Goal: Check status: Check status

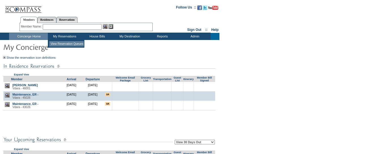
click at [65, 43] on td "View Reservation Queues" at bounding box center [66, 43] width 35 height 5
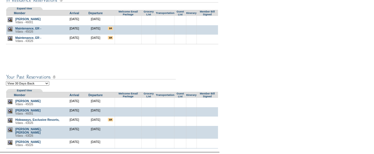
scroll to position [224, 0]
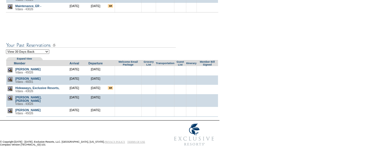
click at [34, 52] on select "View 30 Days Back View 60 Days Back View 90 Days Back" at bounding box center [27, 51] width 43 height 5
select select "-90"
click at [6, 49] on select "View 30 Days Back View 60 Days Back View 90 Days Back" at bounding box center [27, 51] width 43 height 5
